Goal: Transaction & Acquisition: Purchase product/service

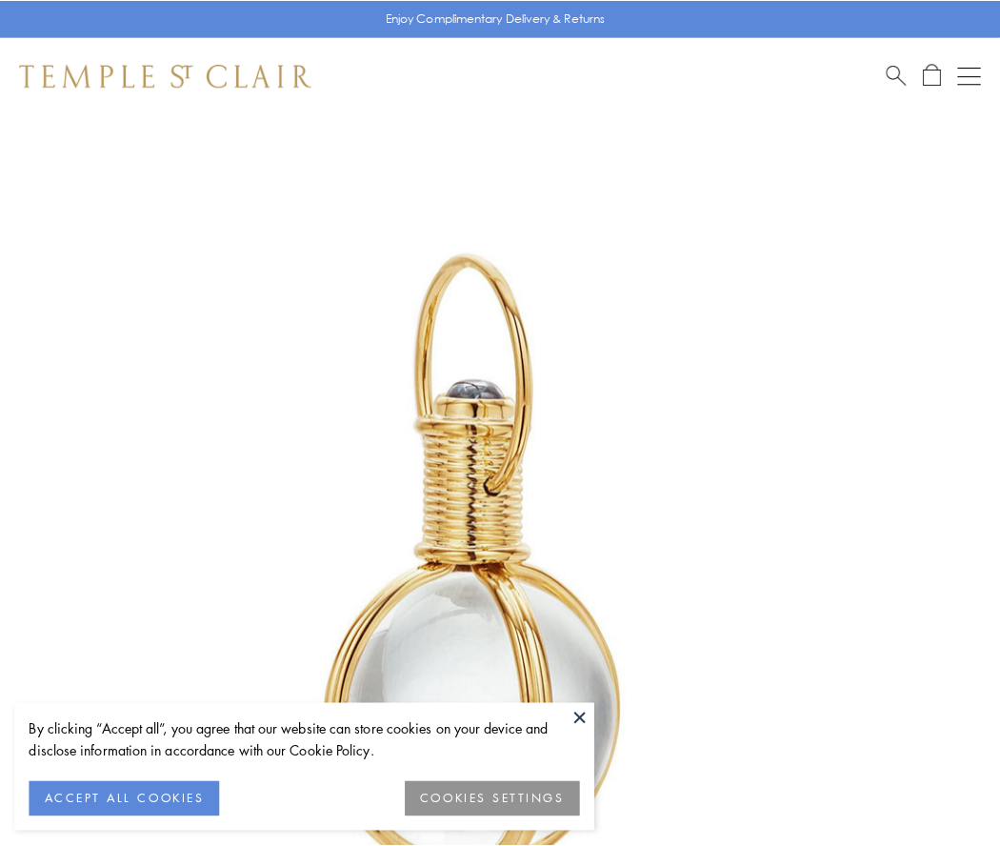
scroll to position [497, 0]
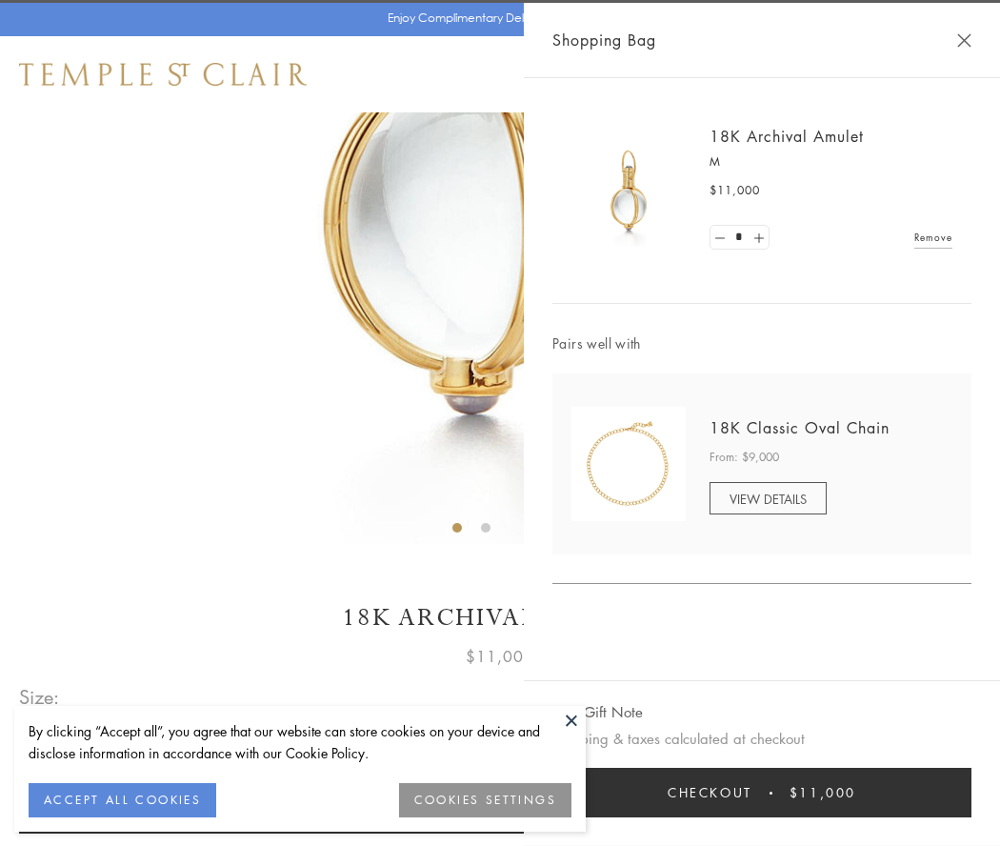
click at [762, 793] on button "Checkout $11,000" at bounding box center [762, 793] width 419 height 50
